Goal: Task Accomplishment & Management: Manage account settings

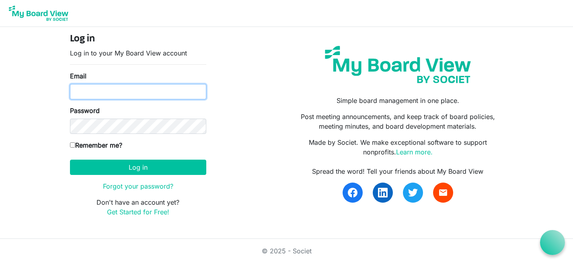
click at [113, 96] on input "Email" at bounding box center [138, 91] width 136 height 15
type input "lriegelnegg@pawomenwork.org"
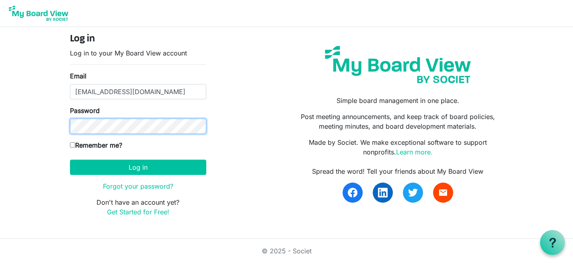
click at [70, 160] on button "Log in" at bounding box center [138, 167] width 136 height 15
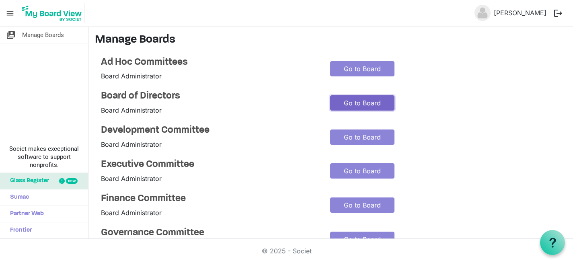
click at [344, 101] on link "Go to Board" at bounding box center [362, 102] width 64 height 15
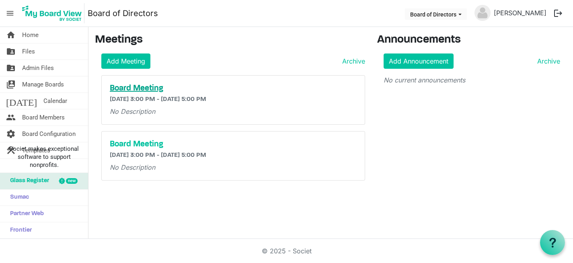
click at [149, 89] on h5 "Board Meeting" at bounding box center [233, 89] width 247 height 10
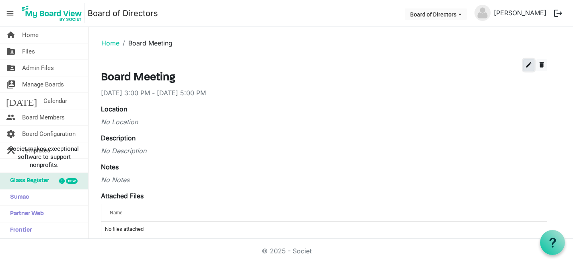
click at [528, 64] on span "edit" at bounding box center [528, 64] width 7 height 7
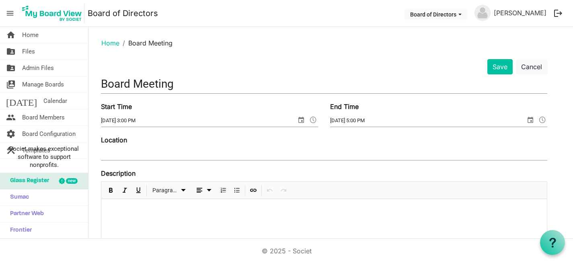
click at [114, 121] on input "8/27/2025 3:00 PM" at bounding box center [198, 121] width 195 height 12
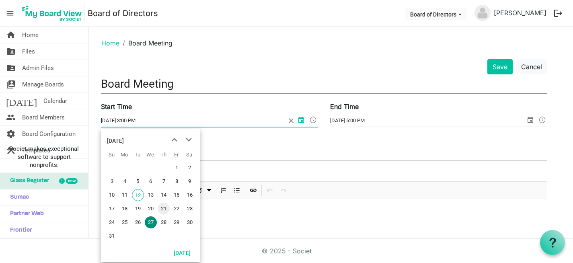
click at [164, 209] on span "21" at bounding box center [164, 209] width 12 height 12
type input "8/21/2025 3:00 PM"
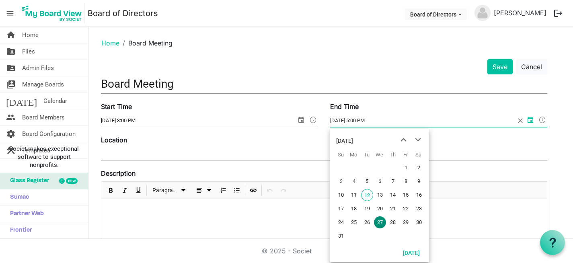
click at [338, 123] on input "8/27/2025 5:00 PM" at bounding box center [422, 121] width 185 height 12
click at [394, 209] on span "21" at bounding box center [393, 209] width 12 height 12
type input "8/21/2025 5:00 PM"
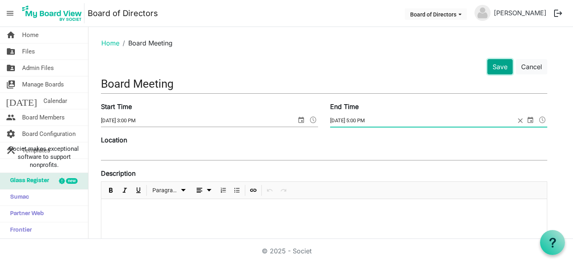
click at [497, 69] on button "Save" at bounding box center [499, 66] width 25 height 15
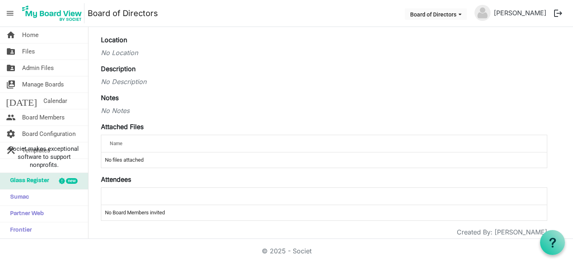
scroll to position [83, 0]
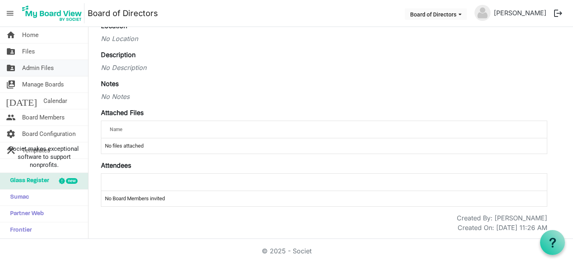
click at [43, 69] on span "Admin Files" at bounding box center [38, 68] width 32 height 16
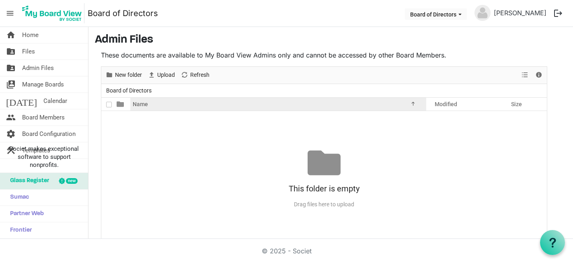
click at [143, 101] on span "Name" at bounding box center [140, 104] width 15 height 6
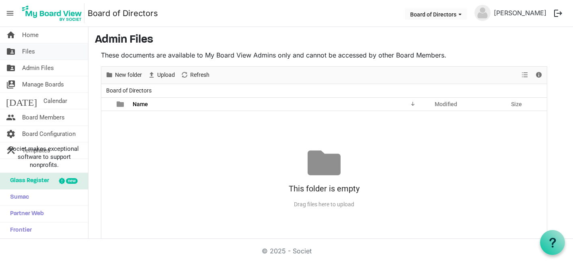
click at [48, 49] on link "folder_shared Files" at bounding box center [44, 51] width 88 height 16
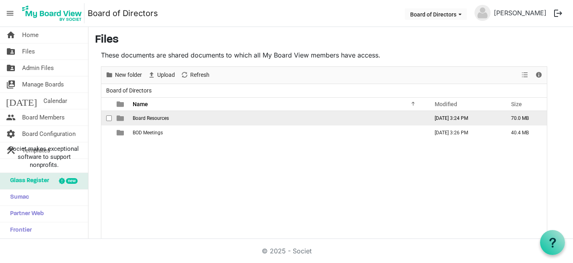
click at [158, 118] on span "Board Resources" at bounding box center [151, 118] width 36 height 6
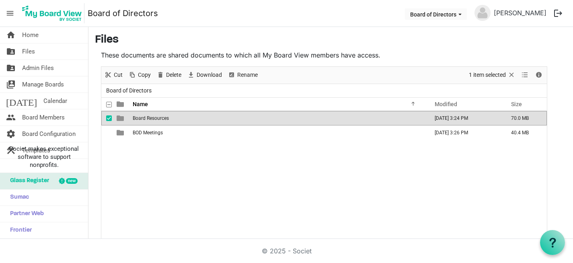
click at [158, 118] on span "Board Resources" at bounding box center [151, 118] width 36 height 6
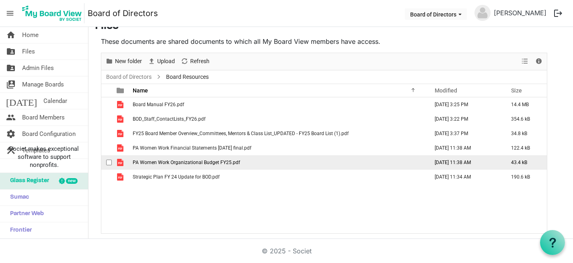
scroll to position [14, 0]
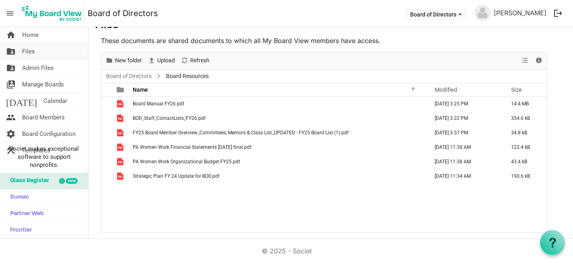
click at [34, 52] on span "Files" at bounding box center [28, 51] width 13 height 16
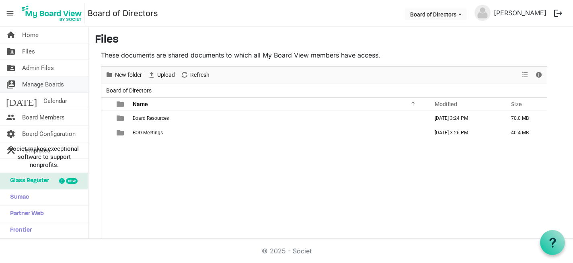
click at [39, 84] on span "Manage Boards" at bounding box center [43, 84] width 42 height 16
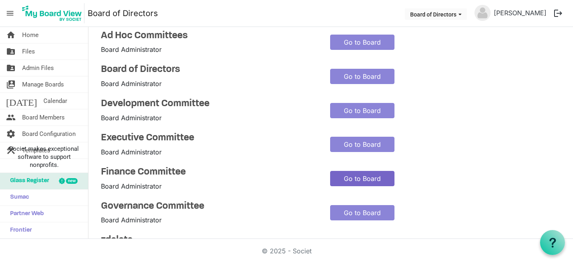
scroll to position [29, 0]
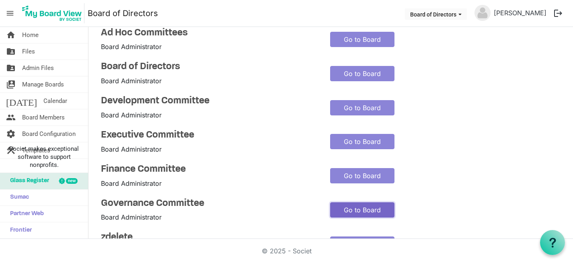
click at [370, 213] on link "Go to Board" at bounding box center [362, 209] width 64 height 15
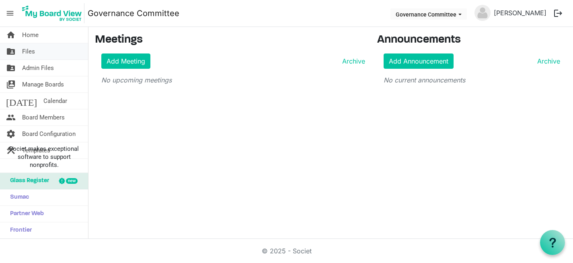
click at [34, 51] on span "Files" at bounding box center [28, 51] width 13 height 16
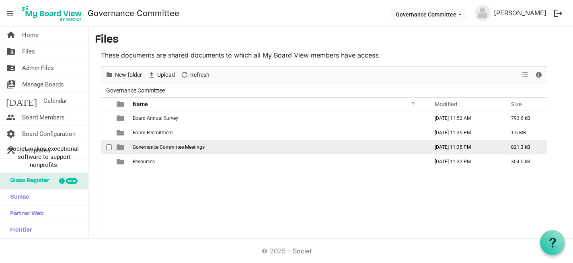
click at [158, 148] on span "Governance Committee Meetings" at bounding box center [169, 147] width 72 height 6
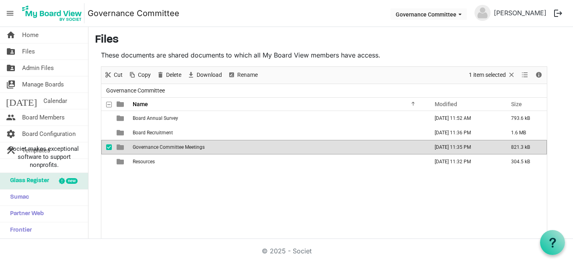
click at [158, 148] on span "Governance Committee Meetings" at bounding box center [169, 147] width 72 height 6
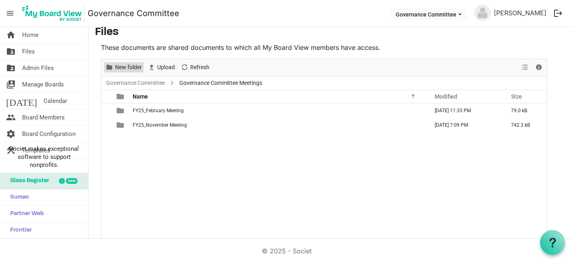
click at [128, 67] on span "New folder" at bounding box center [128, 67] width 29 height 10
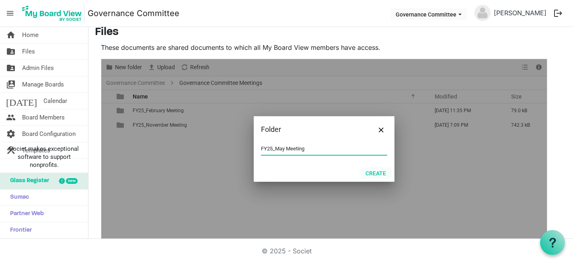
type input "FY25_May Meeting"
click at [379, 170] on button "Create" at bounding box center [375, 172] width 31 height 11
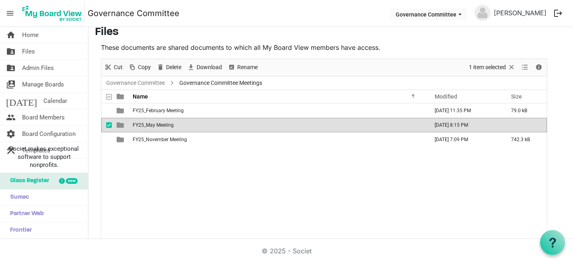
click at [136, 125] on span "FY25_May Meeting" at bounding box center [153, 125] width 41 height 6
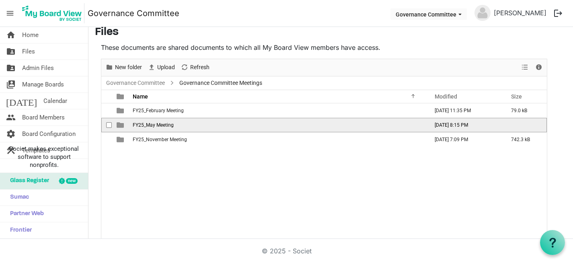
click at [136, 125] on span "FY25_May Meeting" at bounding box center [153, 125] width 41 height 6
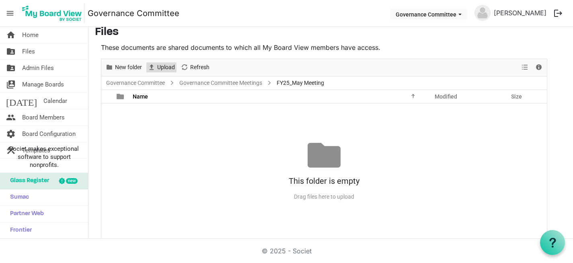
click at [163, 64] on span "Upload" at bounding box center [165, 67] width 19 height 10
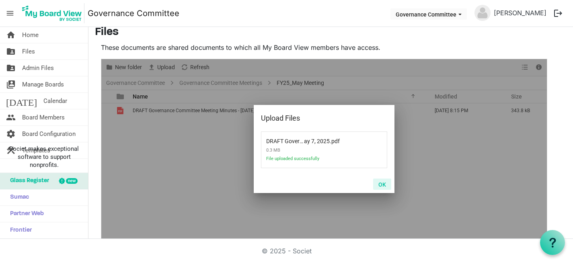
click at [381, 184] on button "OK" at bounding box center [382, 183] width 18 height 11
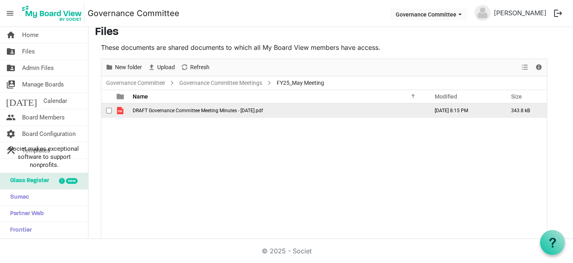
click at [235, 108] on span "DRAFT Governance Committee Meeting Minutes - [DATE].pdf" at bounding box center [198, 111] width 130 height 6
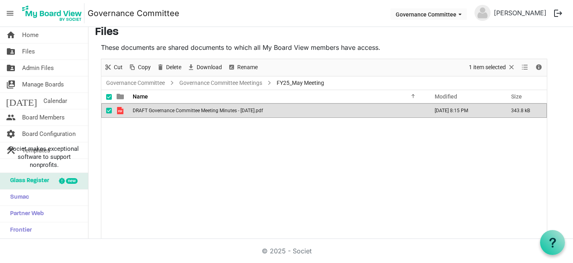
click at [235, 108] on span "DRAFT Governance Committee Meeting Minutes - [DATE].pdf" at bounding box center [198, 111] width 130 height 6
